Goal: Information Seeking & Learning: Learn about a topic

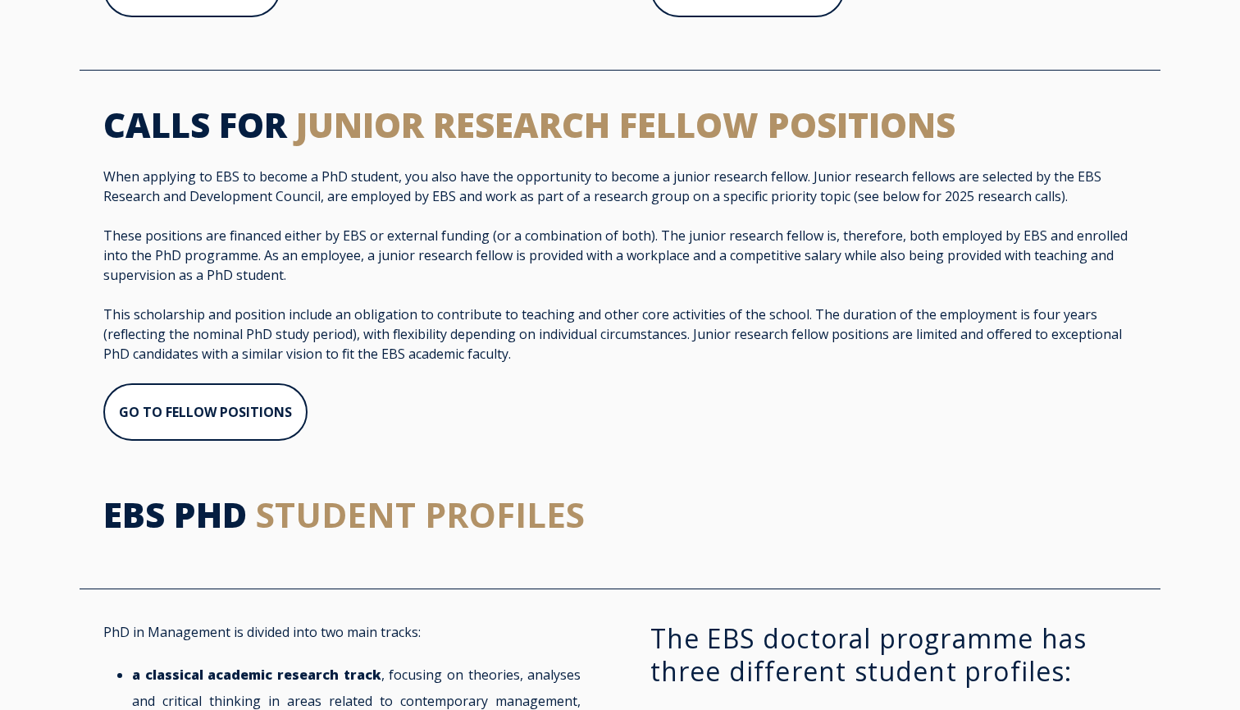
scroll to position [1062, 0]
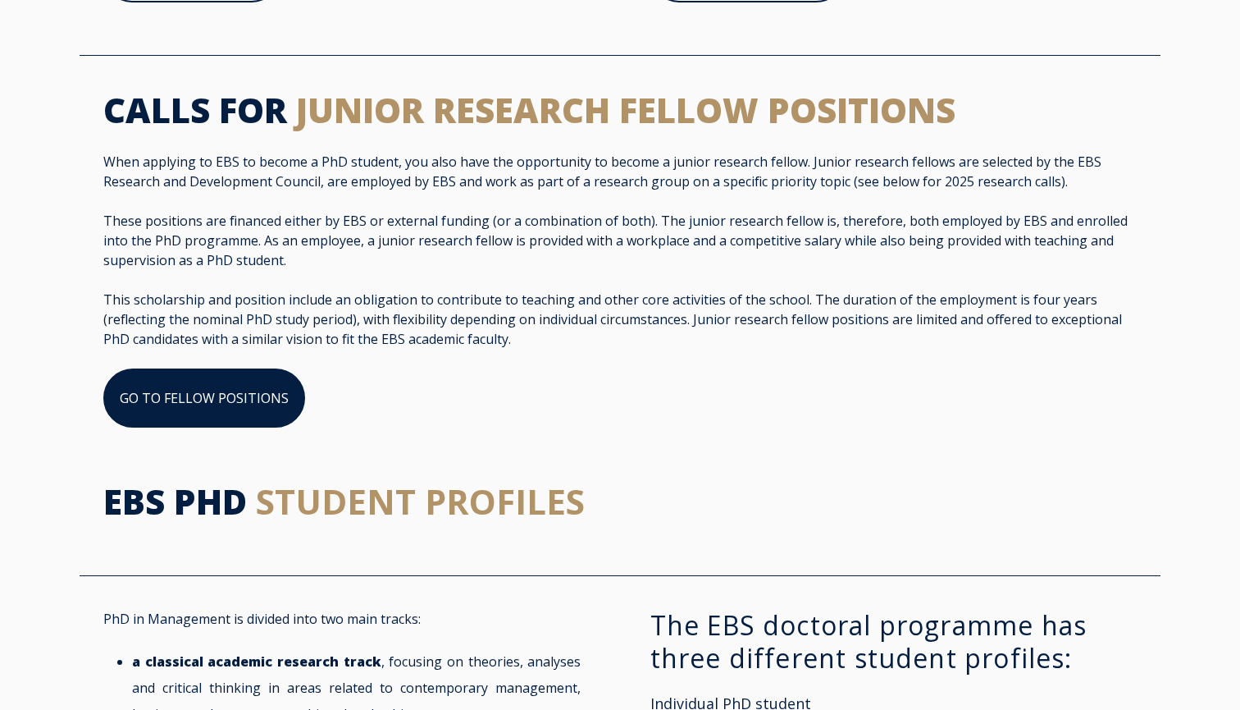
click at [255, 390] on link "GO TO FELLOW POSITIONS" at bounding box center [204, 397] width 202 height 59
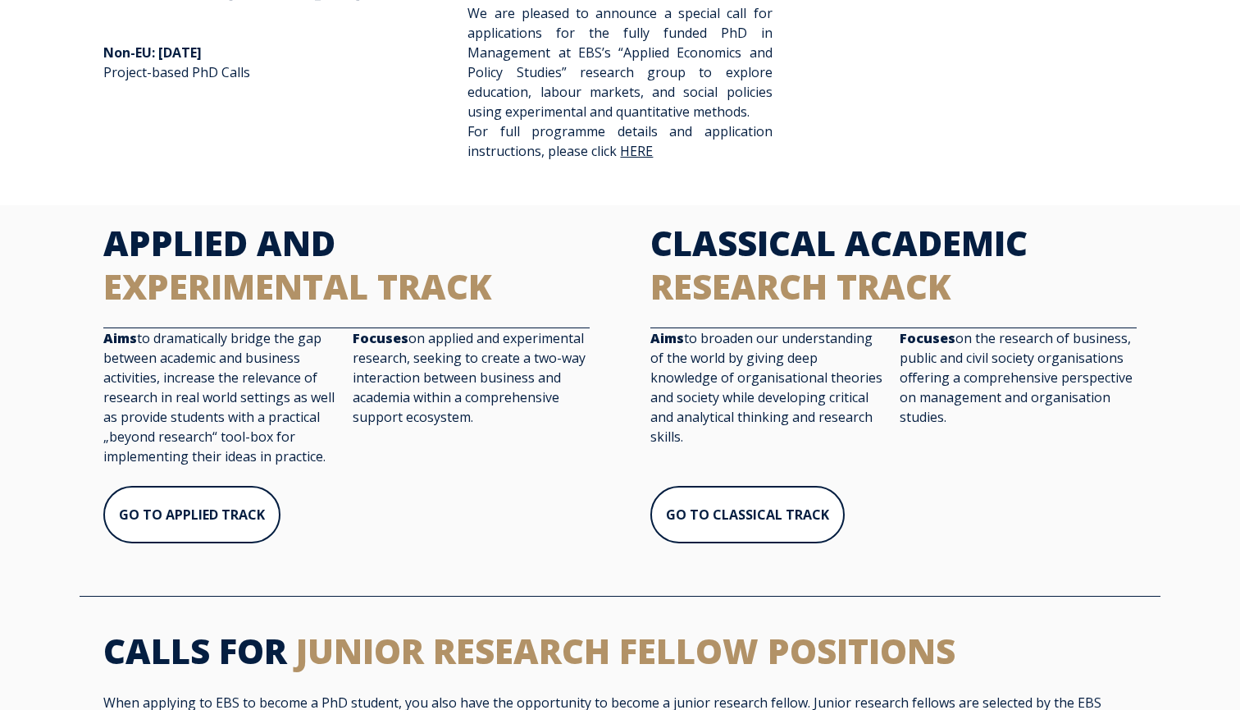
scroll to position [545, 0]
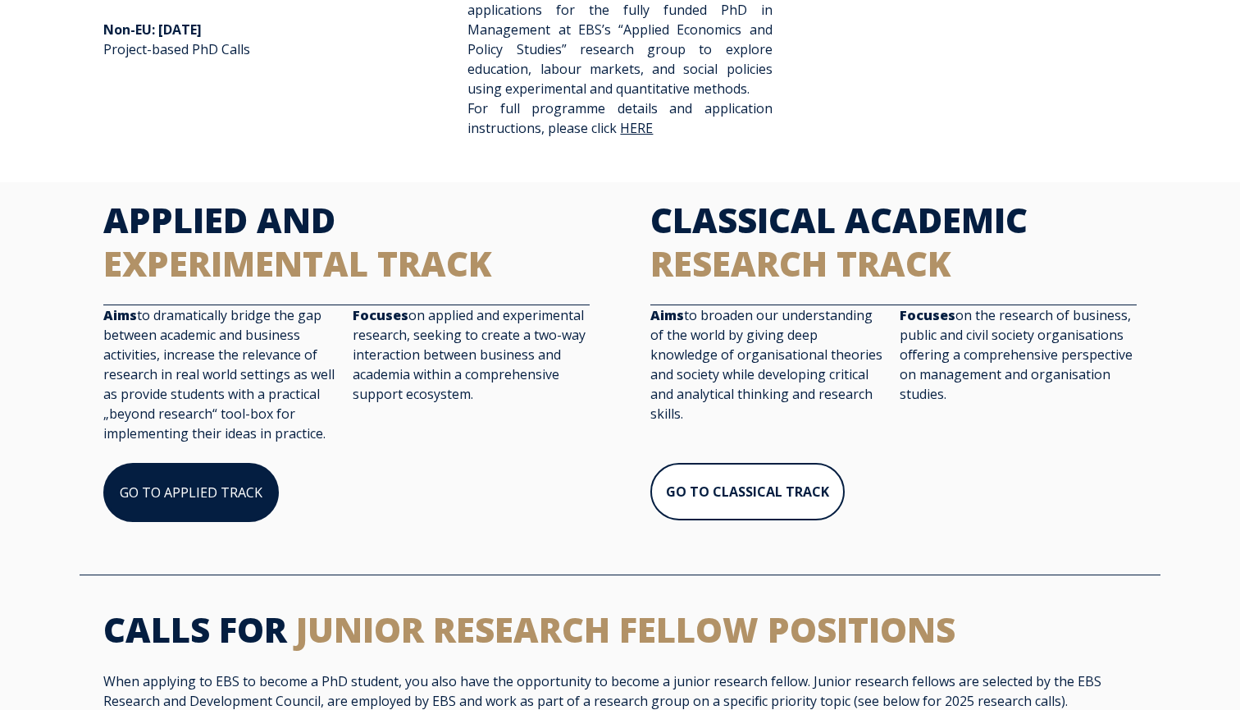
click at [235, 486] on link "GO TO APPLIED TRACK" at bounding box center [191, 492] width 176 height 59
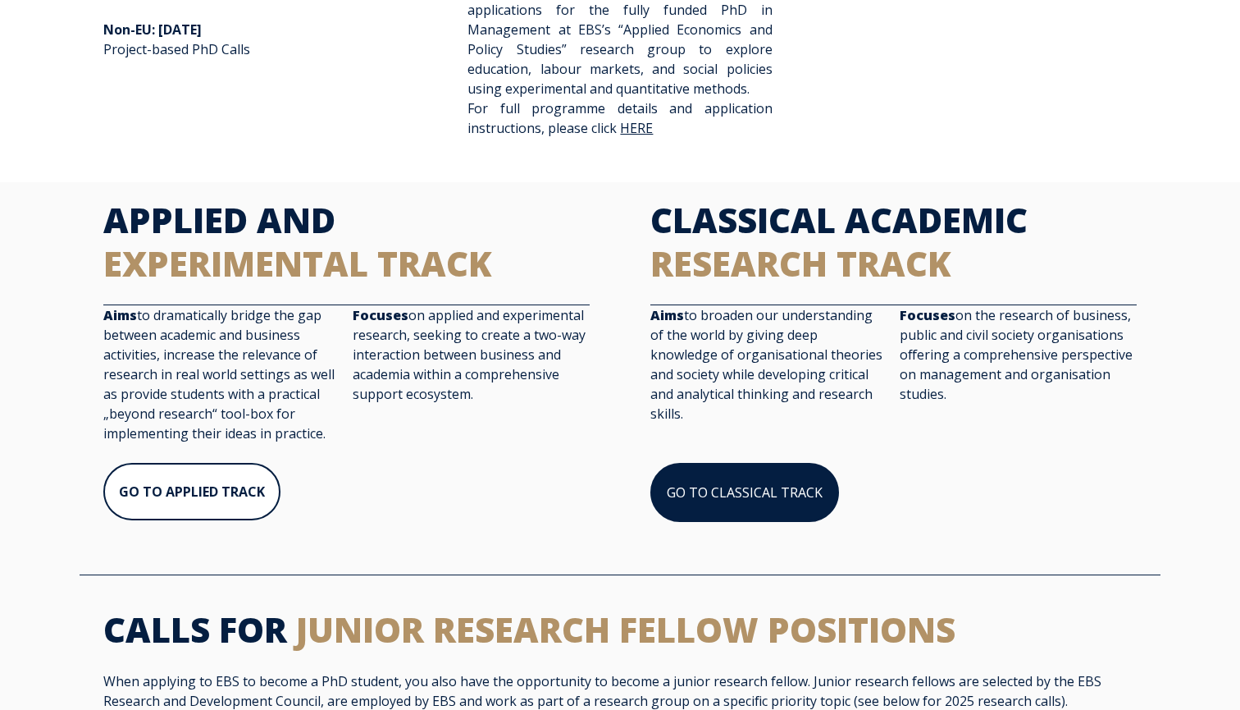
click at [711, 486] on link "GO TO CLASSICAL TRACK" at bounding box center [744, 492] width 189 height 59
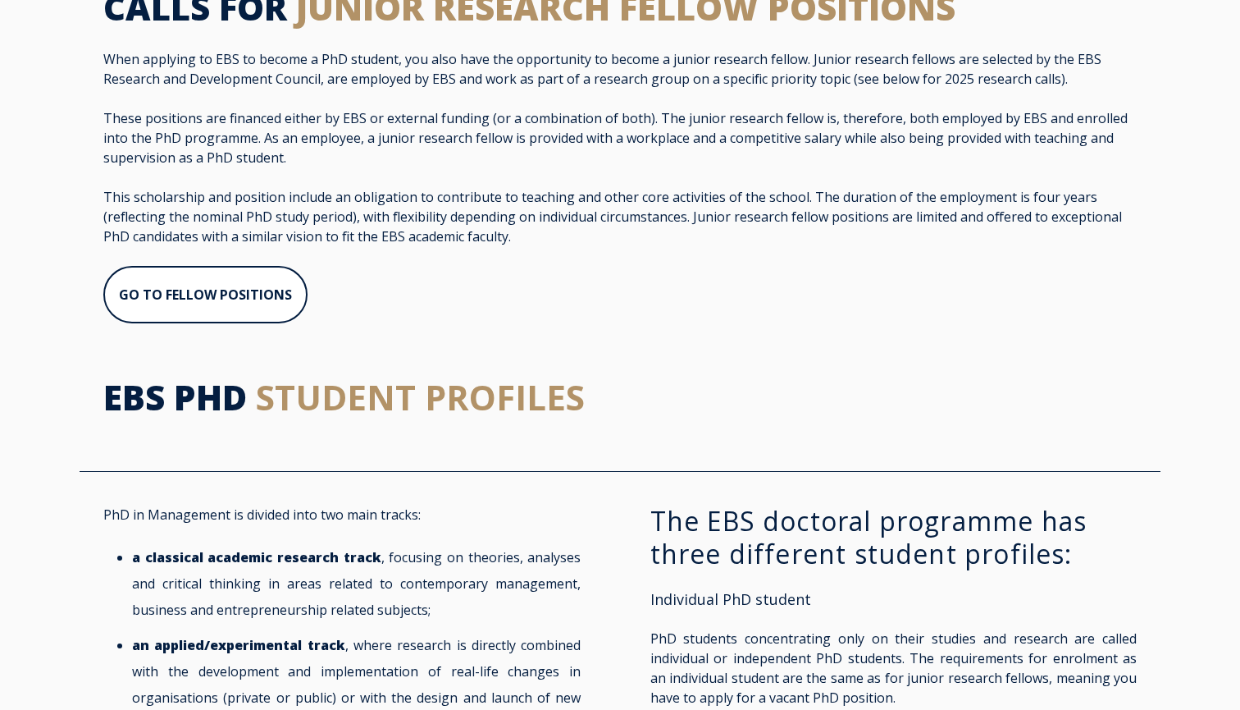
scroll to position [1188, 0]
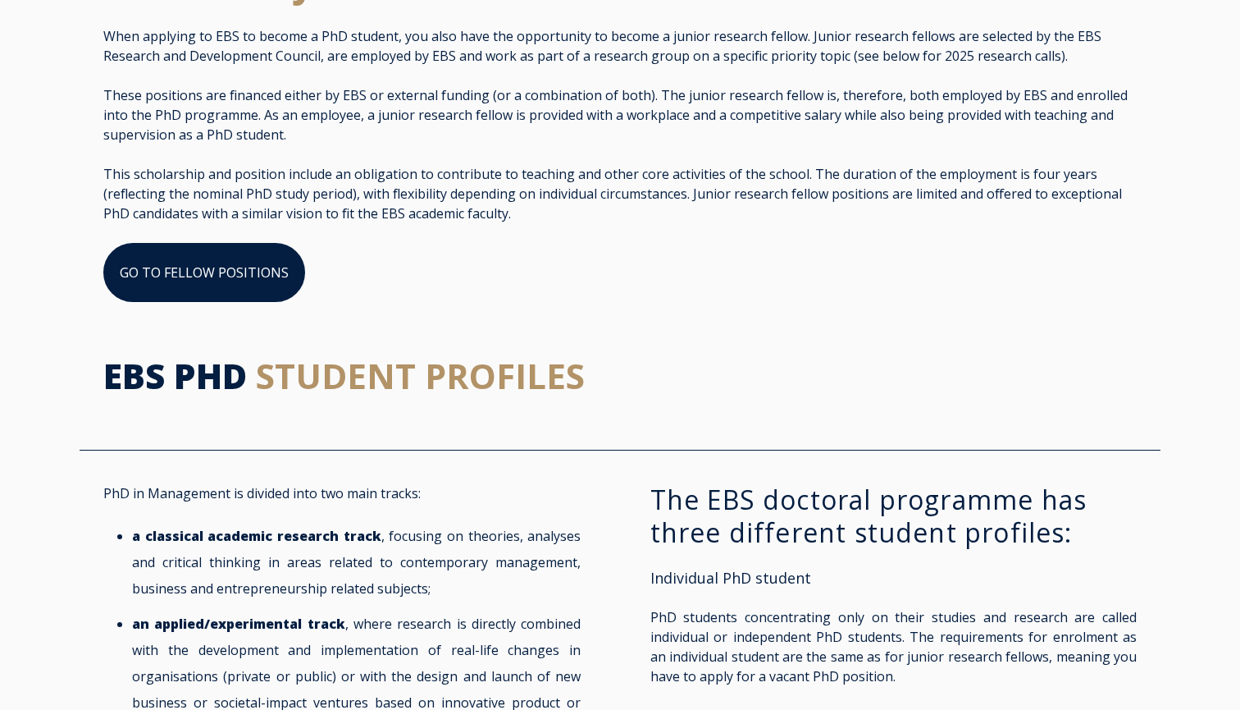
click at [223, 281] on link "GO TO FELLOW POSITIONS" at bounding box center [204, 272] width 202 height 59
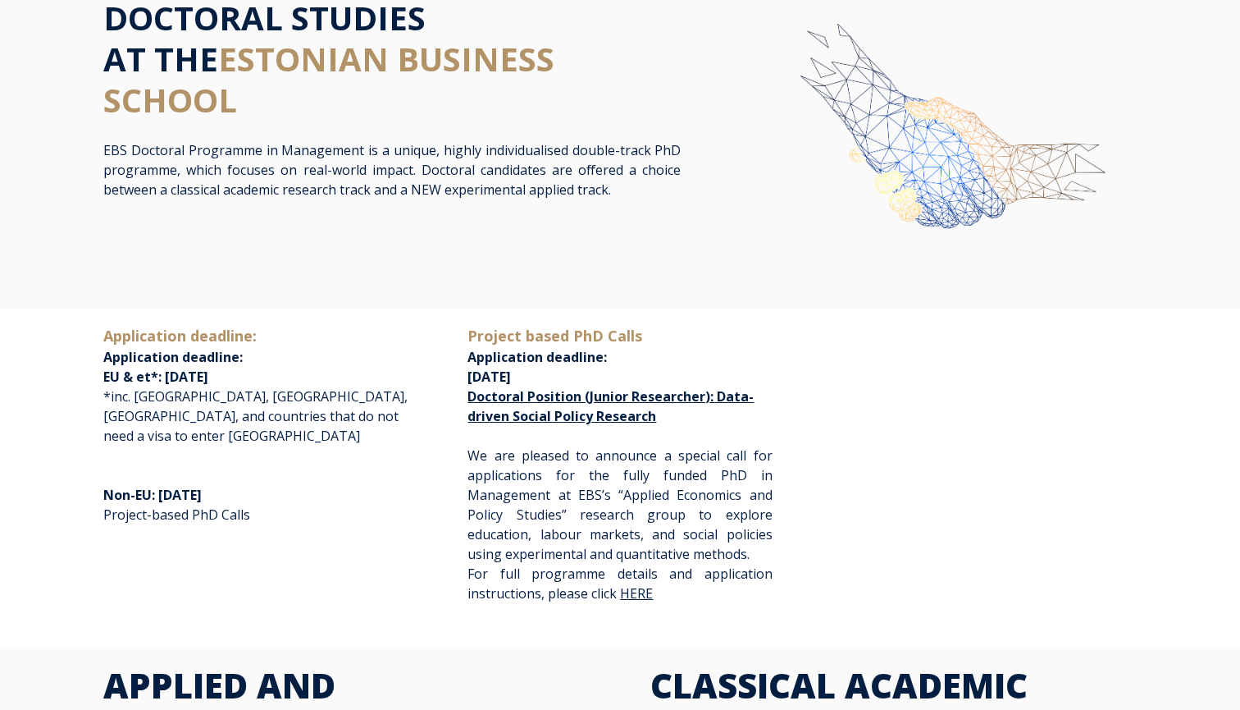
scroll to position [62, 0]
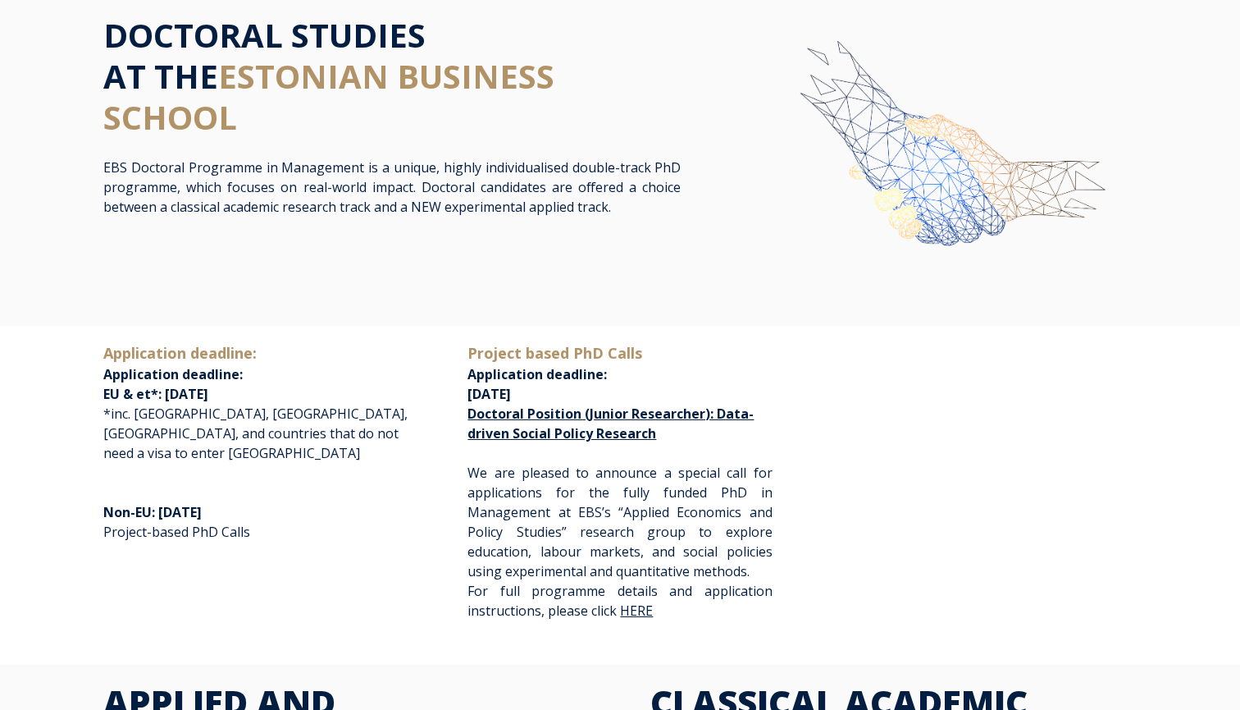
click at [162, 358] on span "Application deadline:" at bounding box center [179, 353] width 153 height 20
click at [166, 376] on span "Application deadline:" at bounding box center [172, 374] width 139 height 18
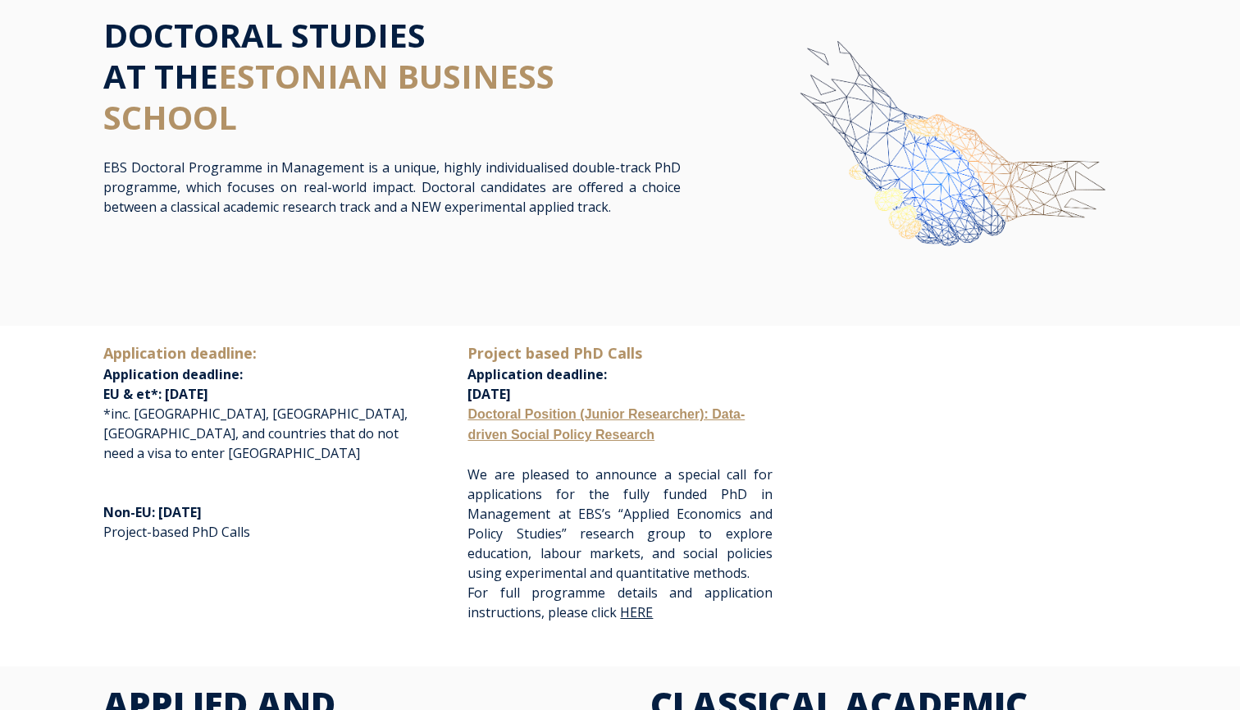
click at [553, 427] on link "Doctoral Position (Junior Researcher): Data-driven Social Policy Research" at bounding box center [606, 424] width 277 height 34
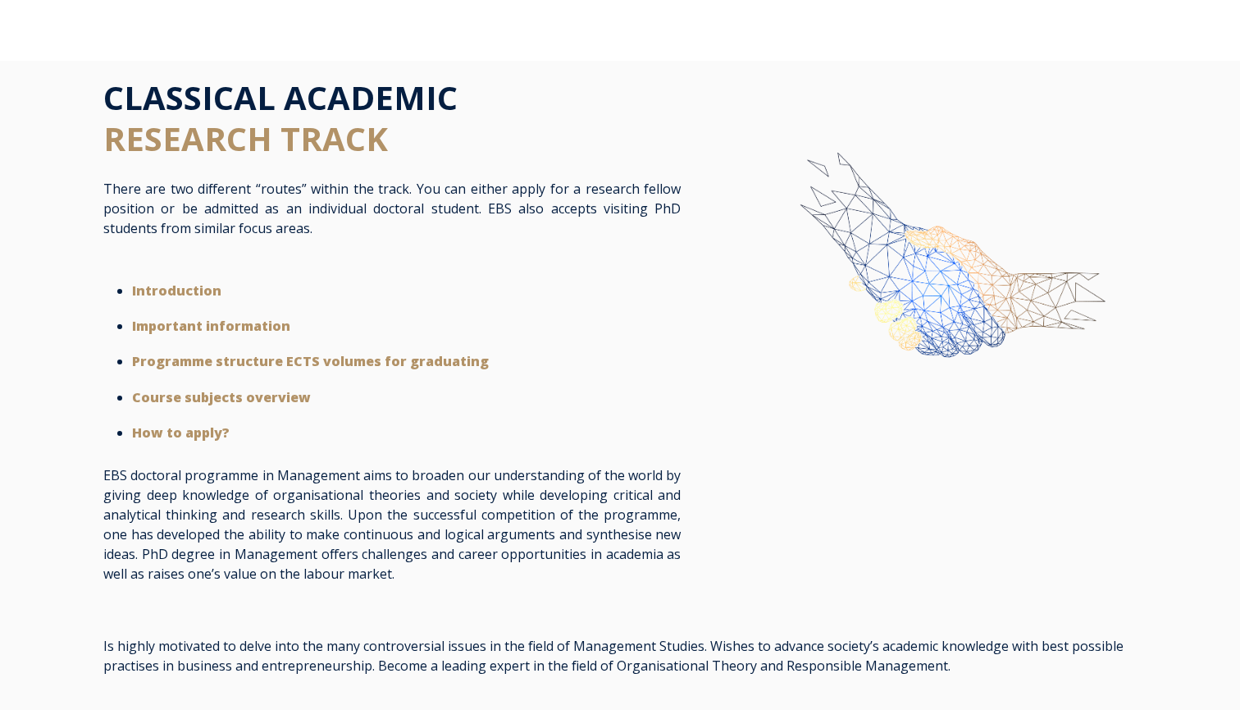
scroll to position [1, 0]
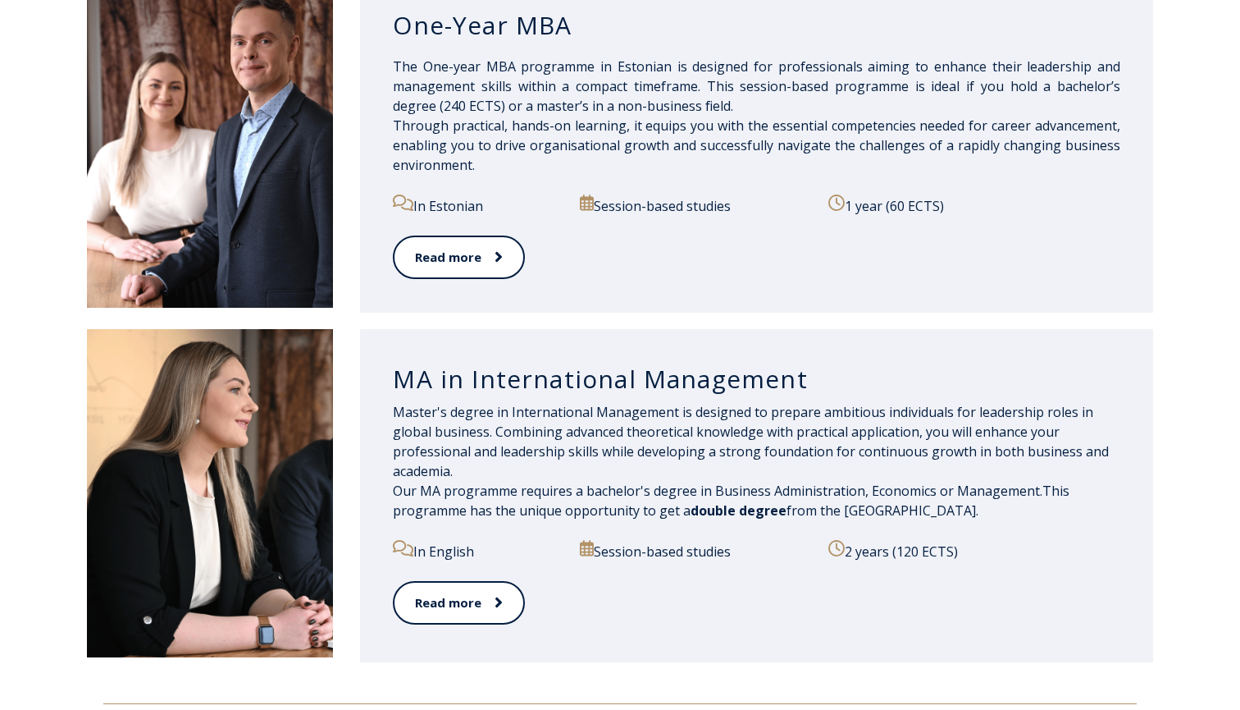
scroll to position [1647, 0]
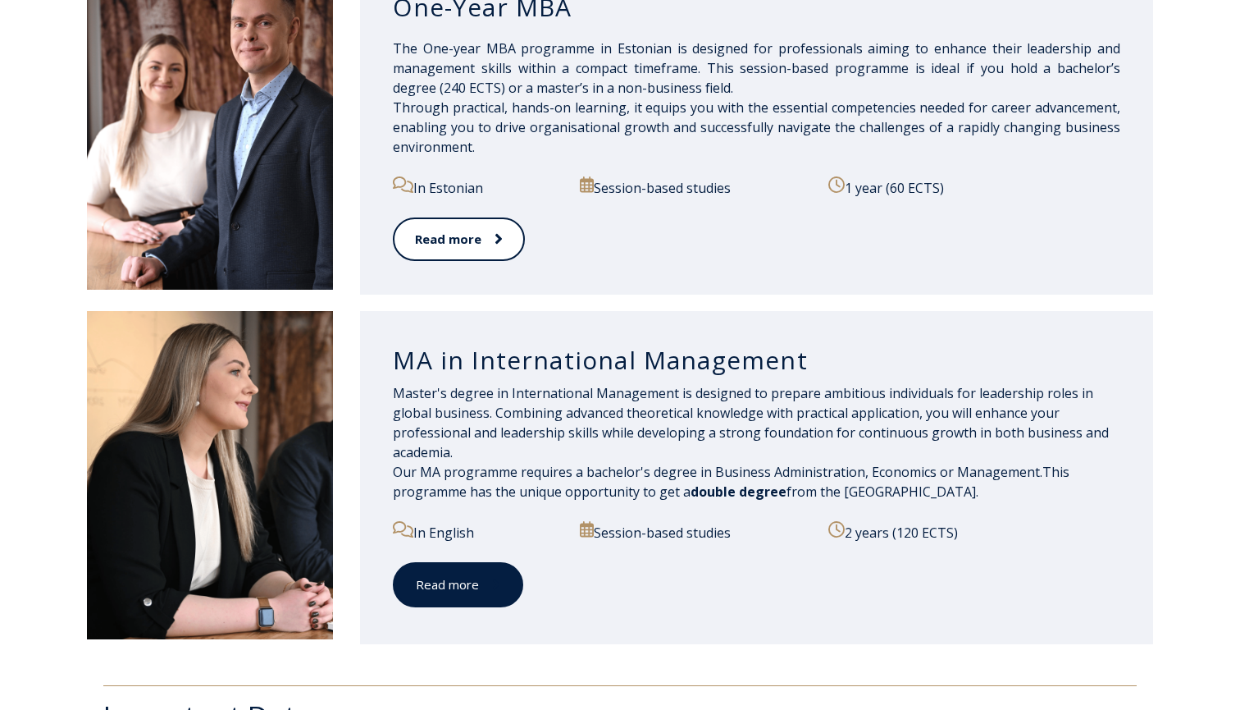
click at [479, 605] on link "Read more" at bounding box center [458, 584] width 130 height 45
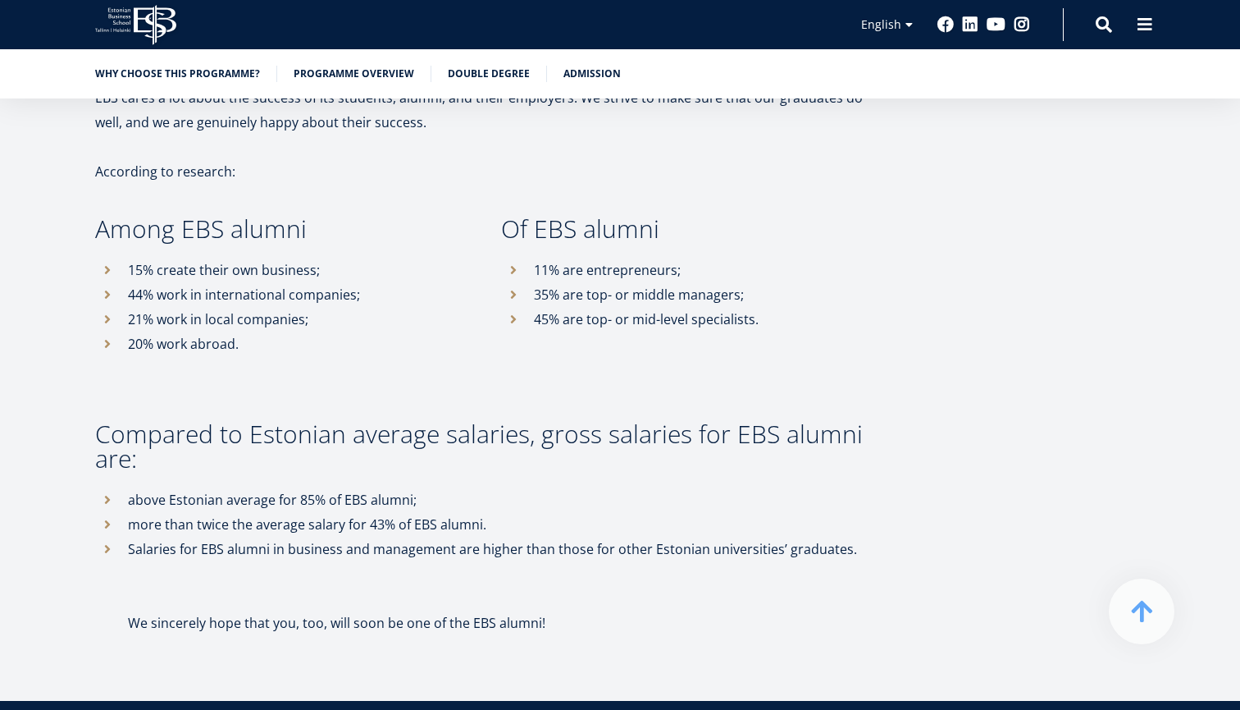
scroll to position [9052, 0]
